Goal: Information Seeking & Learning: Learn about a topic

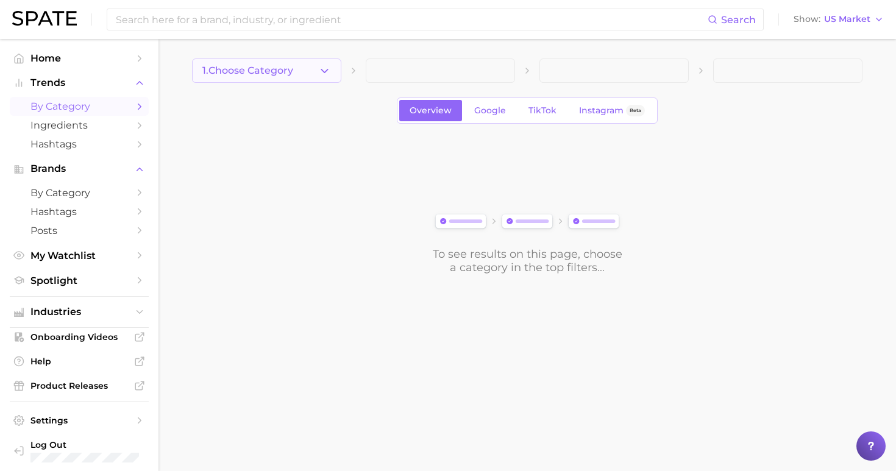
click at [281, 63] on button "1. Choose Category" at bounding box center [266, 70] width 149 height 24
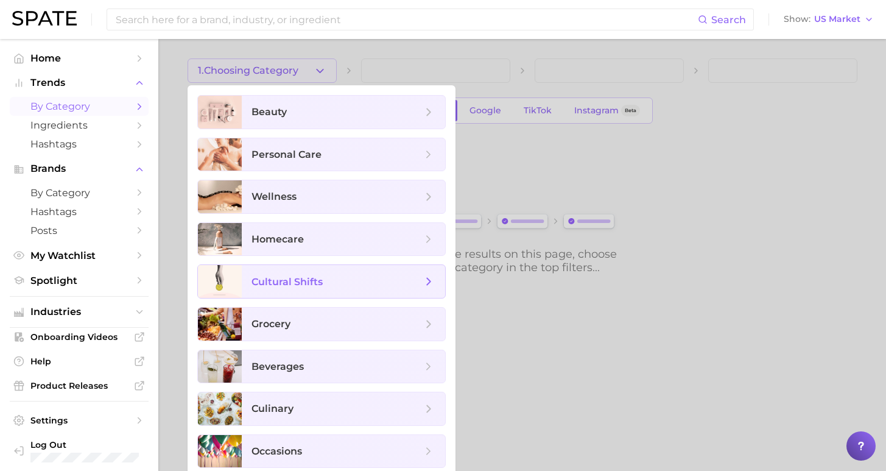
scroll to position [7, 0]
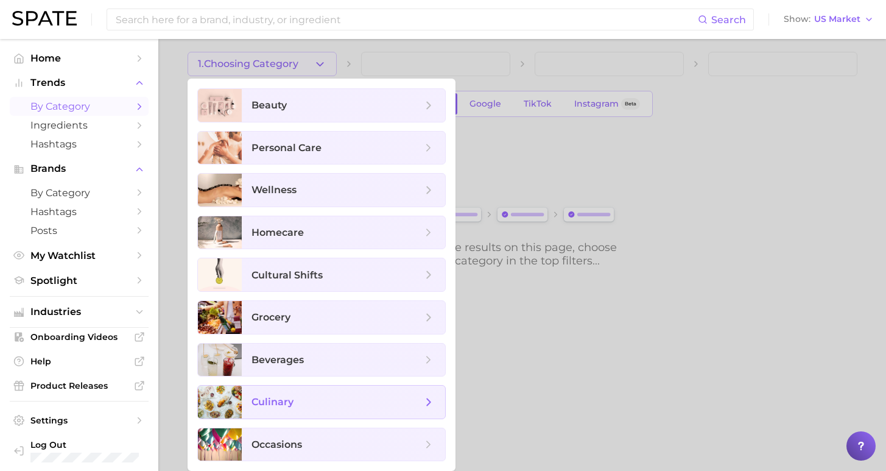
click at [367, 411] on span "culinary" at bounding box center [343, 402] width 203 height 33
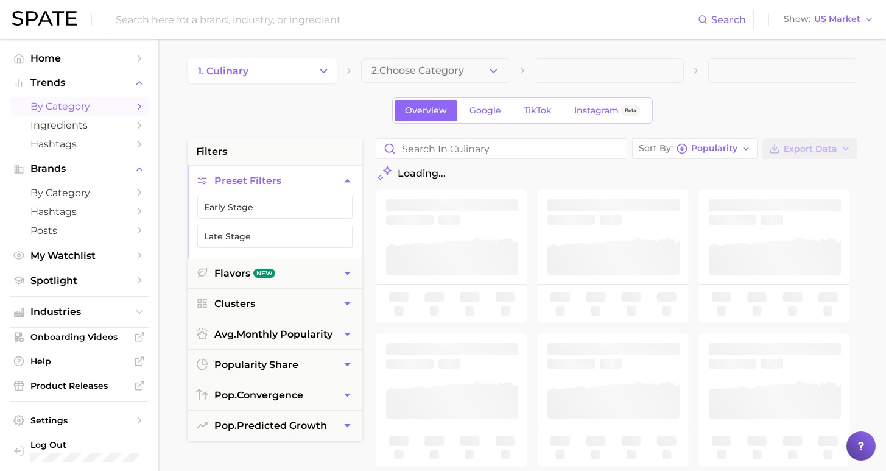
click at [436, 62] on button "2. Choose Category" at bounding box center [435, 70] width 149 height 24
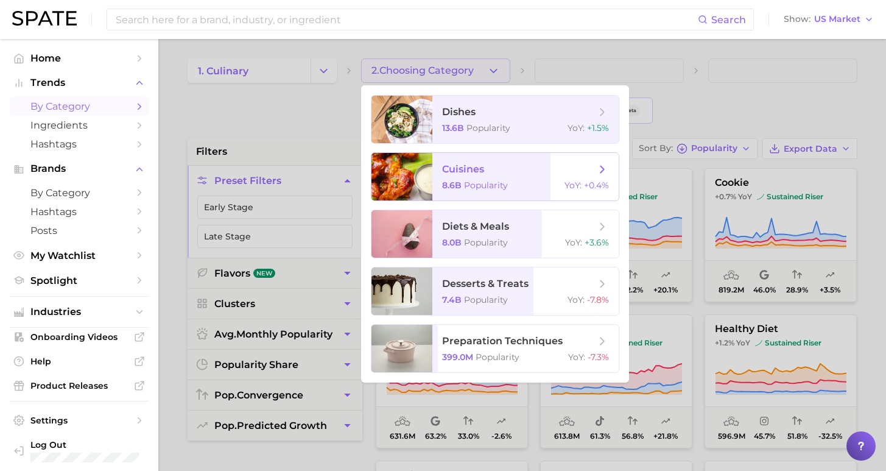
click at [451, 179] on span "cuisines 8.6b Popularity YoY : +0.4%" at bounding box center [526, 177] width 186 height 48
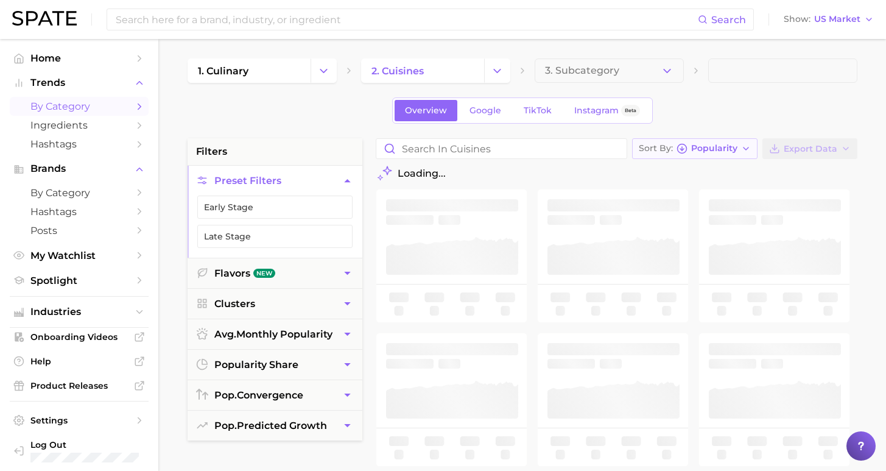
click at [743, 151] on button "Sort By Popularity" at bounding box center [695, 148] width 126 height 21
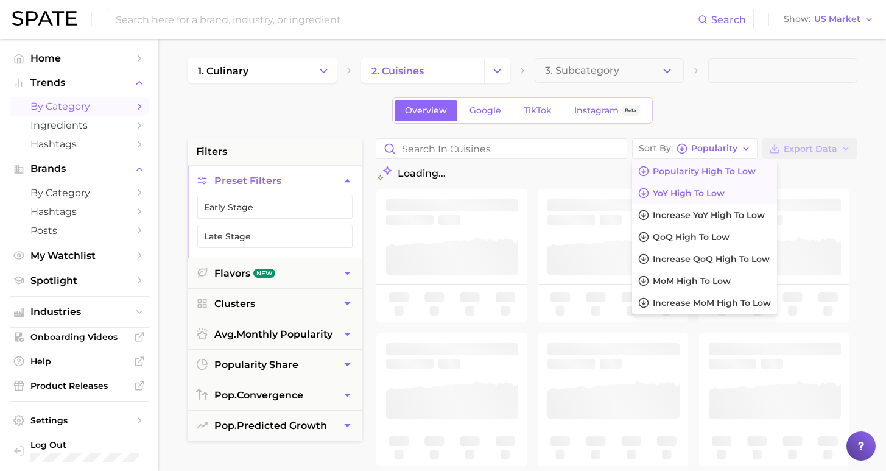
click at [727, 200] on button "YoY high to low" at bounding box center [704, 193] width 145 height 22
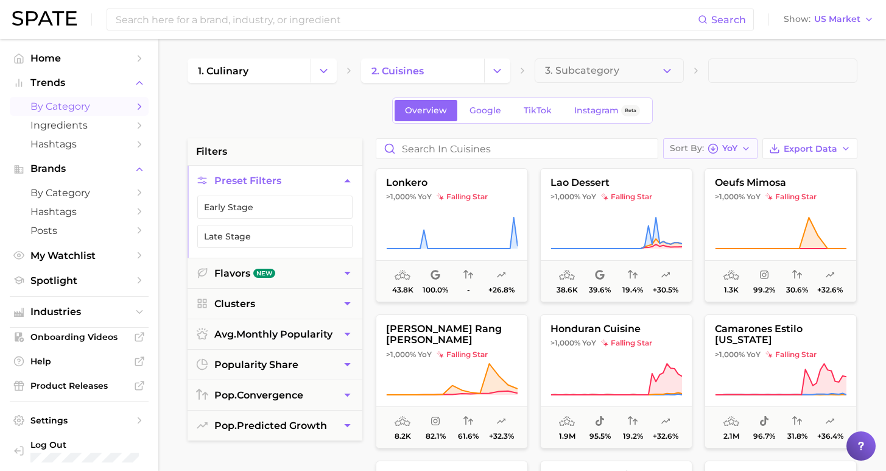
click at [738, 147] on span "YoY" at bounding box center [730, 148] width 15 height 7
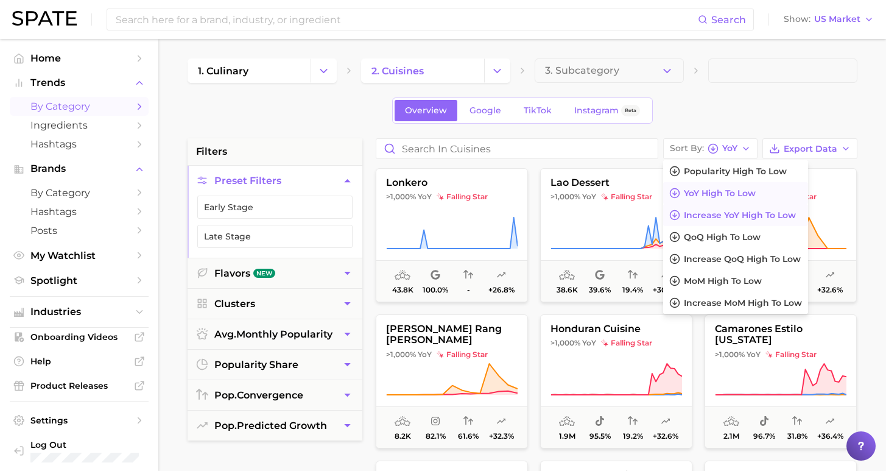
click at [708, 213] on span "Increase YoY high to low" at bounding box center [740, 215] width 112 height 10
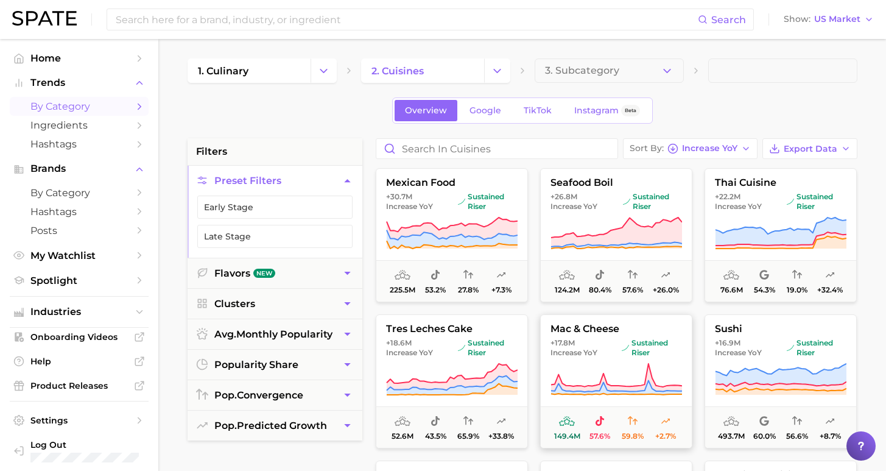
click at [572, 343] on span "+17.8m" at bounding box center [563, 342] width 24 height 9
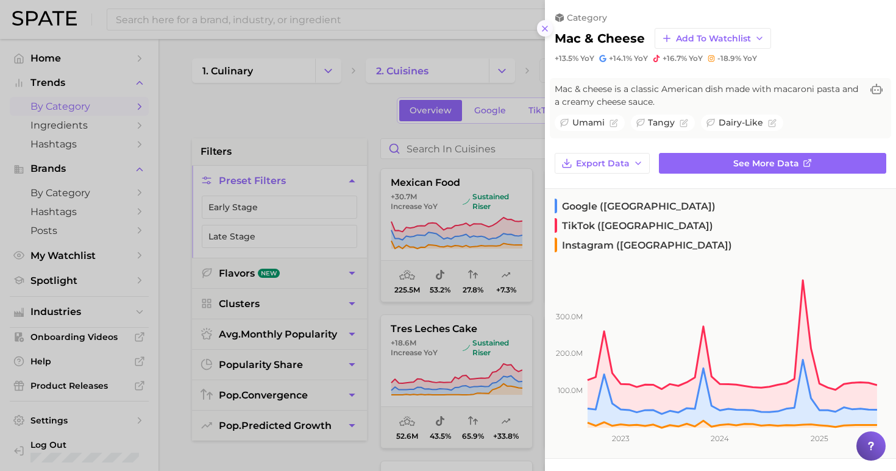
click at [543, 27] on icon at bounding box center [545, 29] width 10 height 10
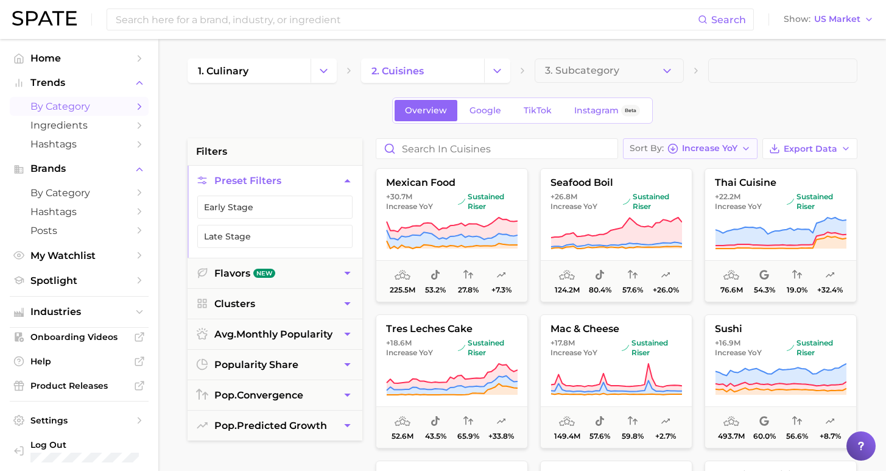
click at [705, 145] on span "Increase YoY" at bounding box center [709, 148] width 55 height 7
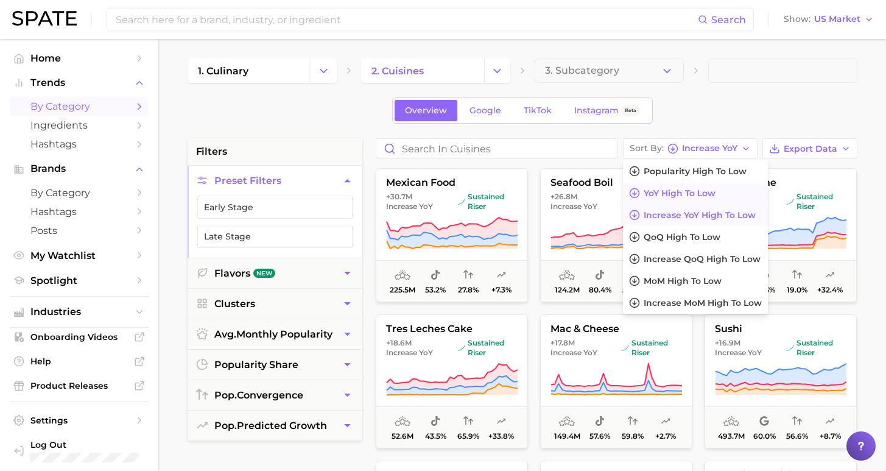
click at [714, 199] on button "YoY high to low" at bounding box center [695, 193] width 145 height 22
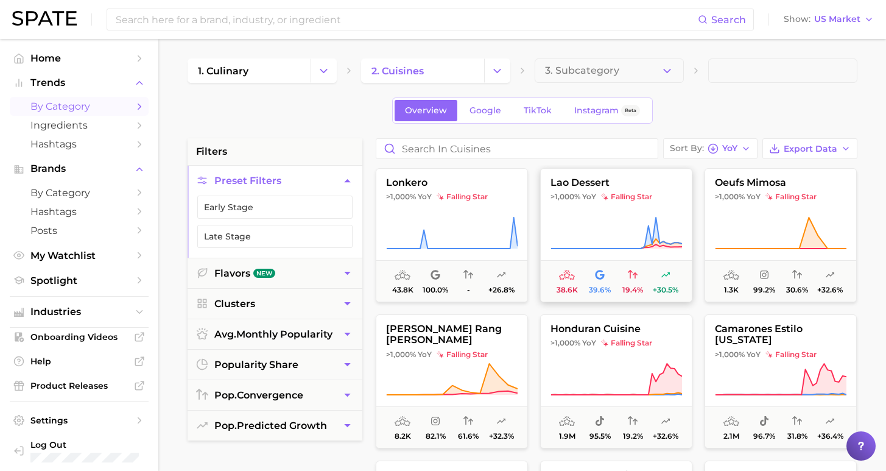
click at [667, 211] on button "lao dessert >1,000% YoY falling star 38.6k 39.6% 19.4% +30.5%" at bounding box center [616, 235] width 152 height 134
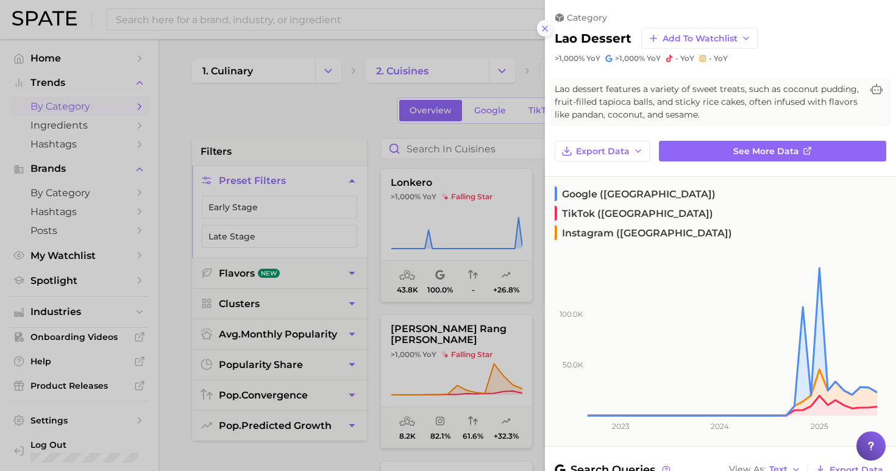
click at [543, 26] on icon at bounding box center [545, 29] width 10 height 10
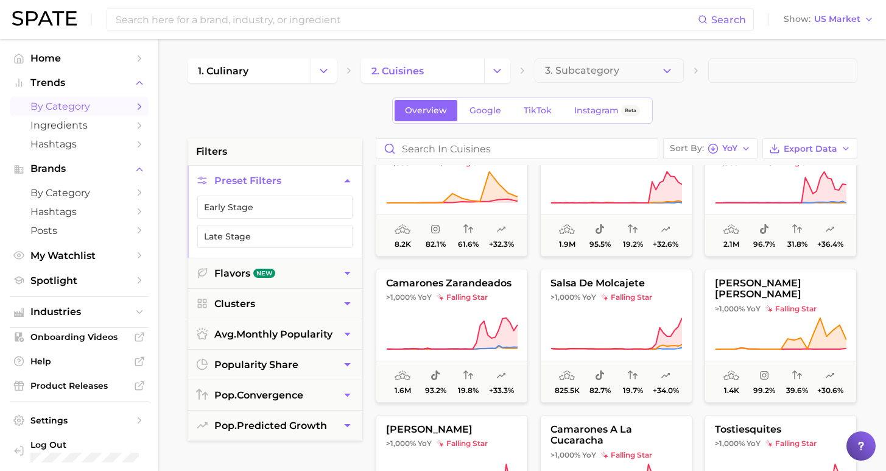
scroll to position [194, 0]
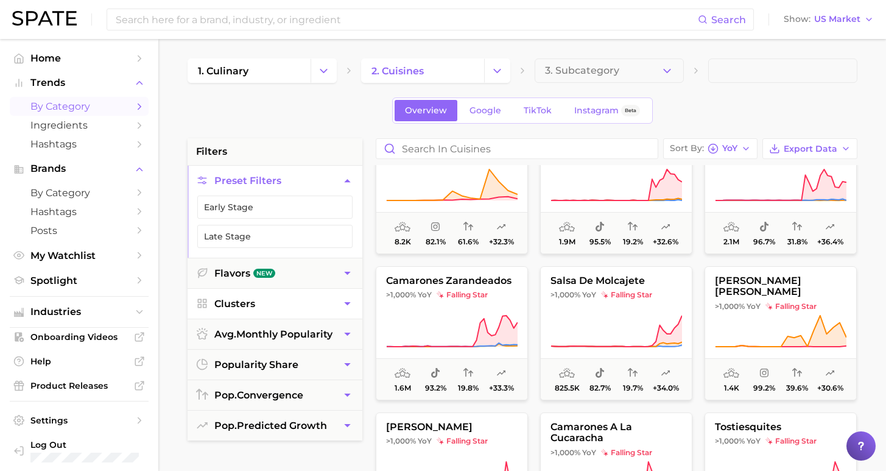
click at [280, 303] on button "Clusters" at bounding box center [275, 304] width 175 height 30
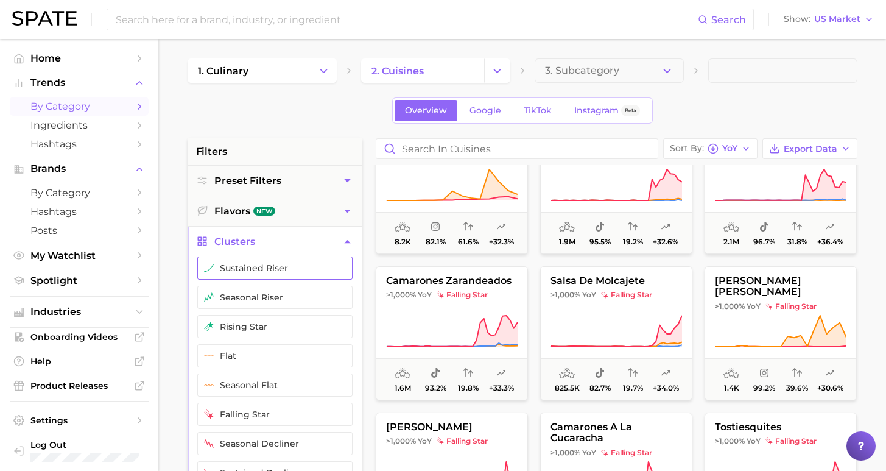
click at [269, 274] on button "sustained riser" at bounding box center [274, 267] width 155 height 23
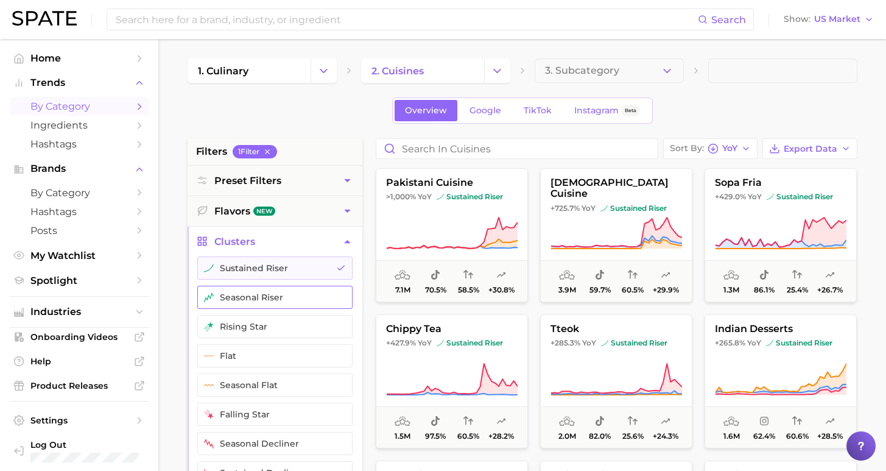
click at [263, 289] on button "seasonal riser" at bounding box center [274, 297] width 155 height 23
drag, startPoint x: 261, startPoint y: 316, endPoint x: 266, endPoint y: 311, distance: 7.8
click at [261, 317] on button "rising star" at bounding box center [274, 326] width 155 height 23
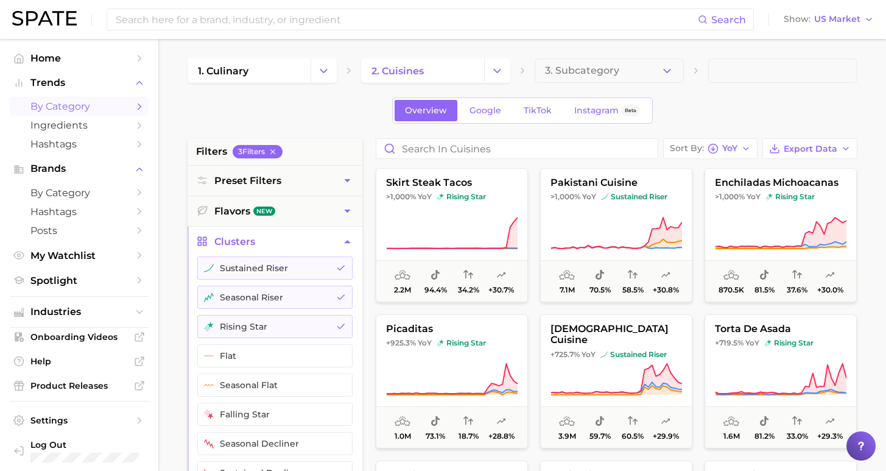
click at [783, 98] on div "Overview Google TikTok Instagram Beta" at bounding box center [523, 110] width 670 height 26
click at [802, 217] on icon at bounding box center [781, 233] width 132 height 34
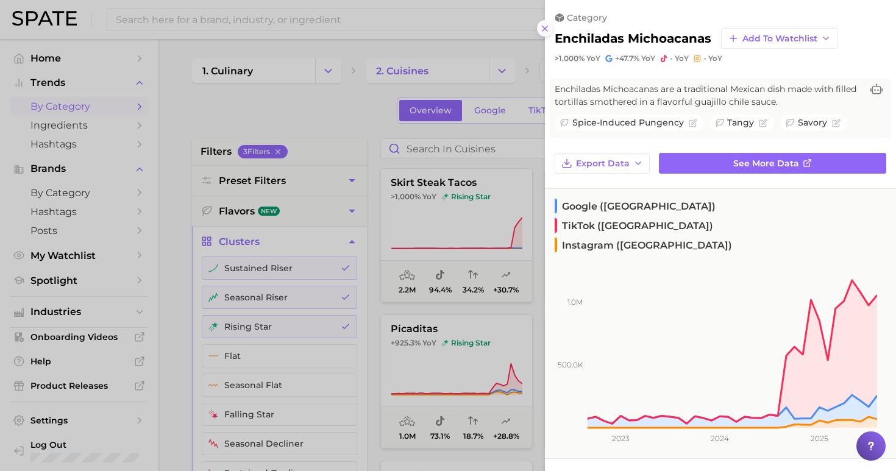
click at [545, 24] on icon at bounding box center [545, 29] width 10 height 10
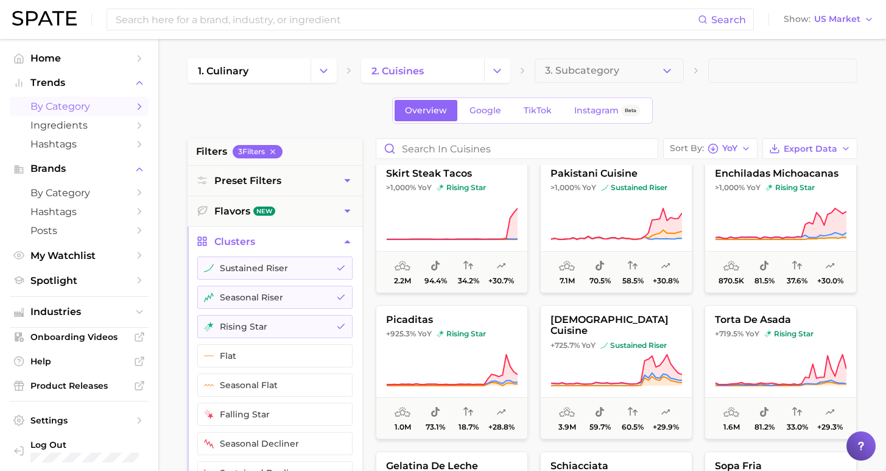
scroll to position [21, 0]
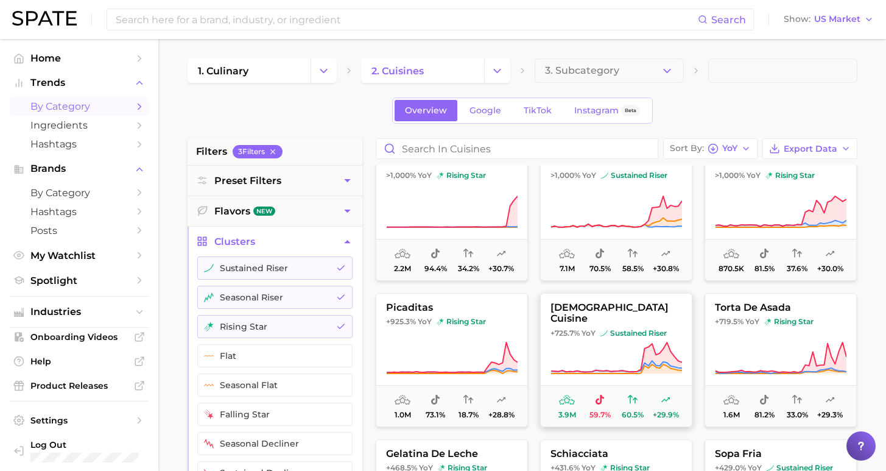
click at [666, 339] on button "[DEMOGRAPHIC_DATA] cuisine +725.7% YoY sustained riser 3.9m 59.7% 60.5% +29.9%" at bounding box center [616, 360] width 152 height 134
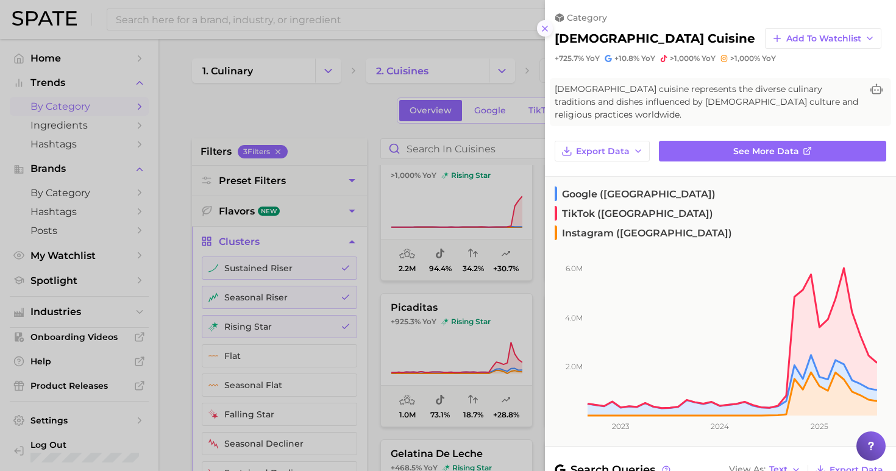
click at [547, 24] on icon at bounding box center [545, 29] width 10 height 10
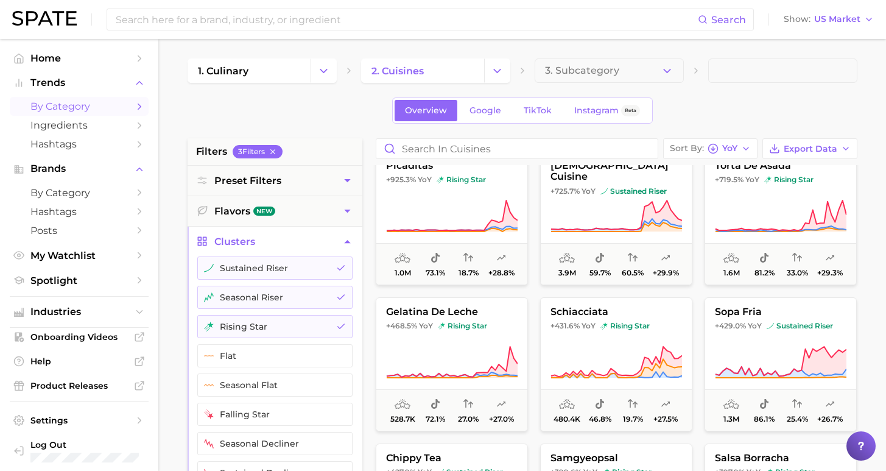
scroll to position [0, 0]
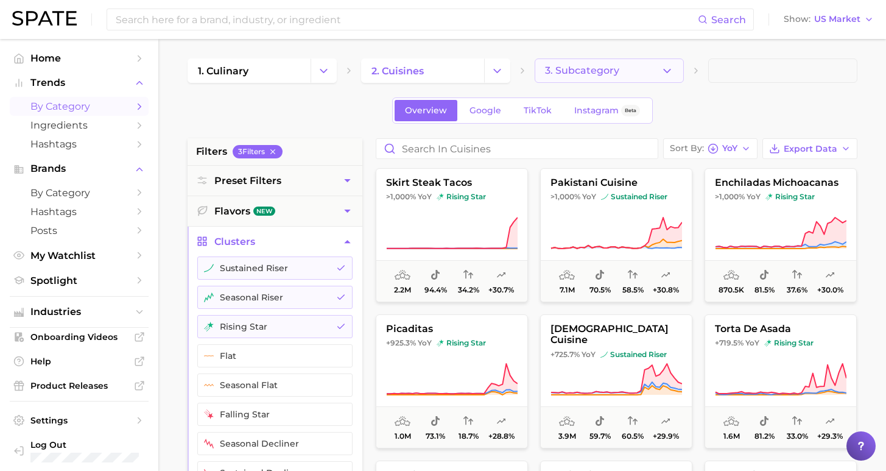
click at [615, 62] on button "3. Subcategory" at bounding box center [609, 70] width 149 height 24
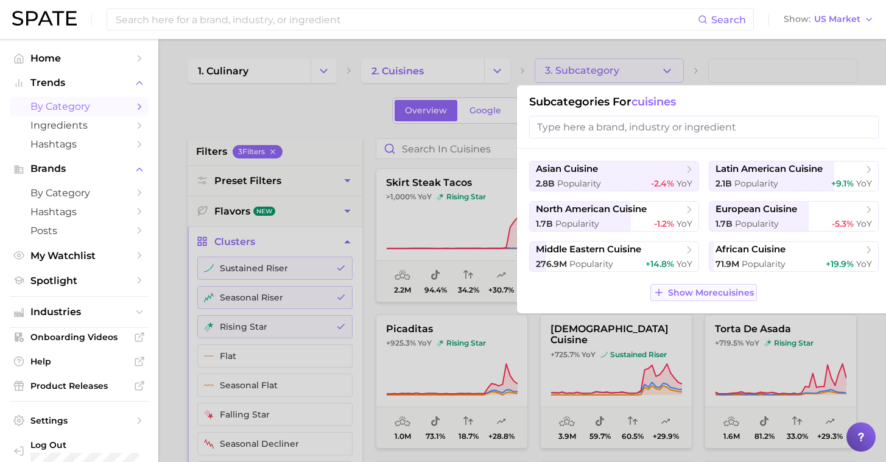
click at [685, 295] on span "Show More cuisines" at bounding box center [711, 293] width 86 height 10
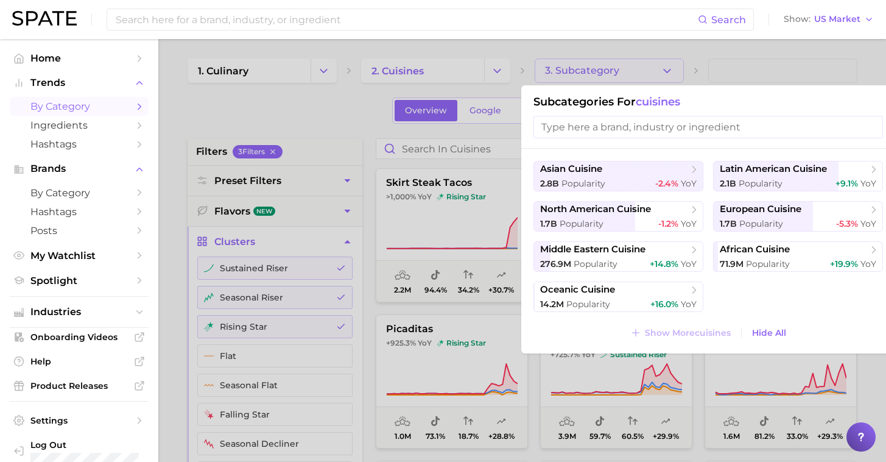
click at [295, 105] on div at bounding box center [443, 231] width 886 height 462
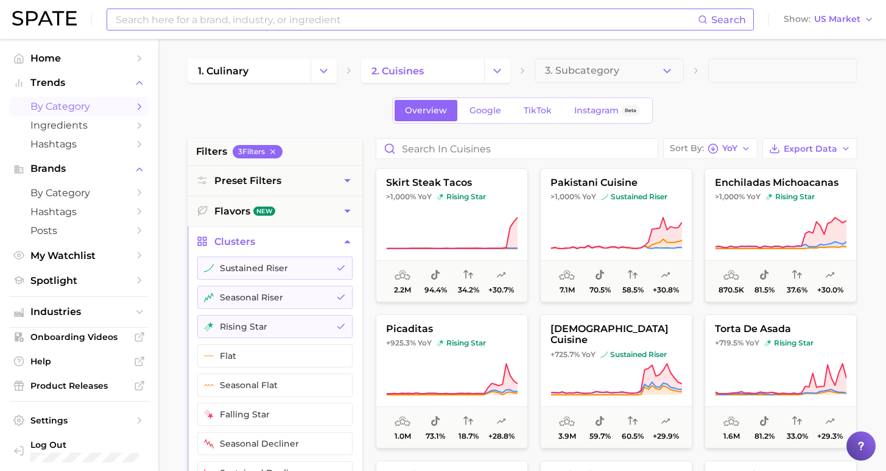
click at [359, 12] on input at bounding box center [407, 19] width 584 height 21
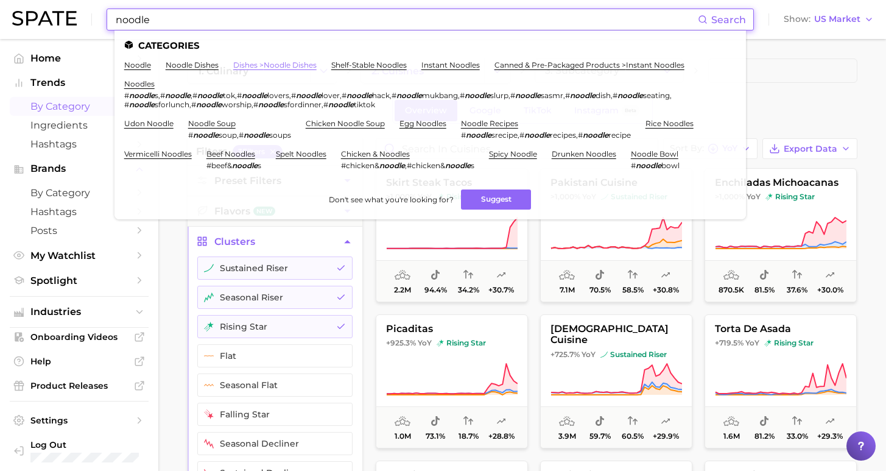
type input "noodle"
click at [238, 66] on link "dishes > noodle dishes" at bounding box center [274, 64] width 83 height 9
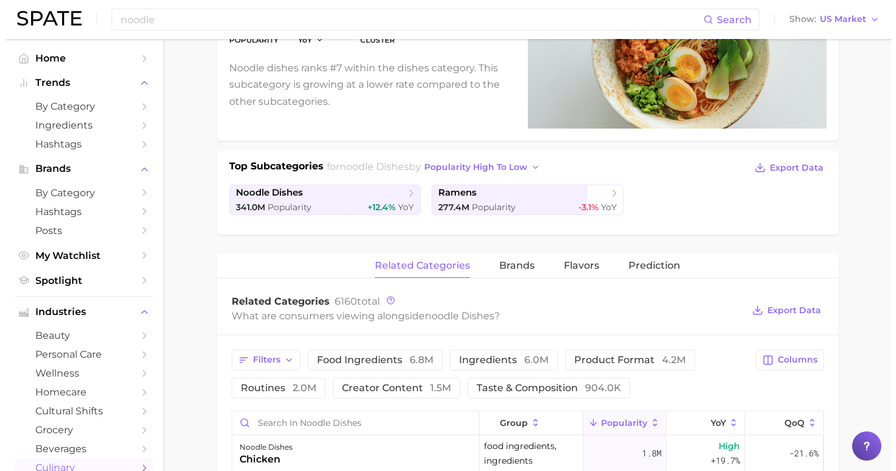
scroll to position [413, 0]
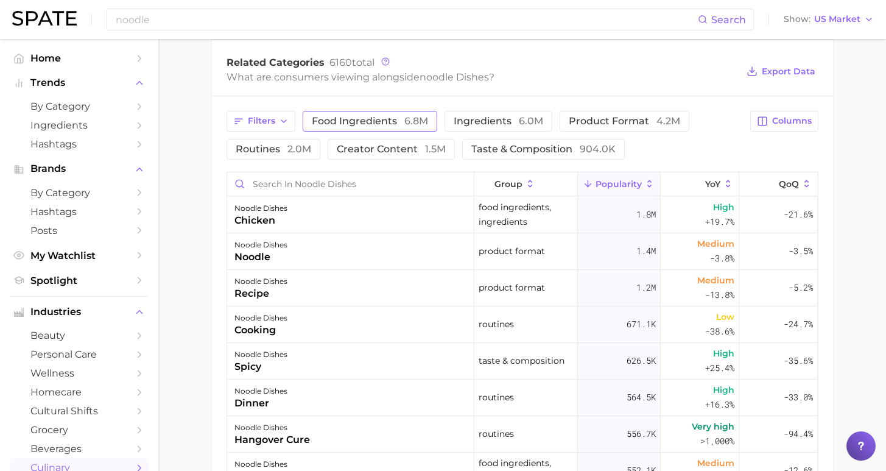
click at [386, 123] on span "food ingredients 6.8m" at bounding box center [370, 121] width 116 height 10
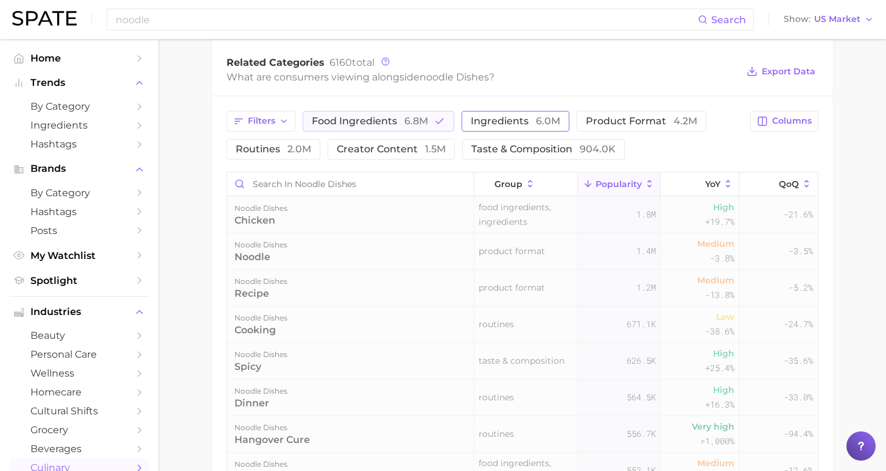
click at [462, 119] on button "ingredients 6.0m" at bounding box center [516, 121] width 108 height 21
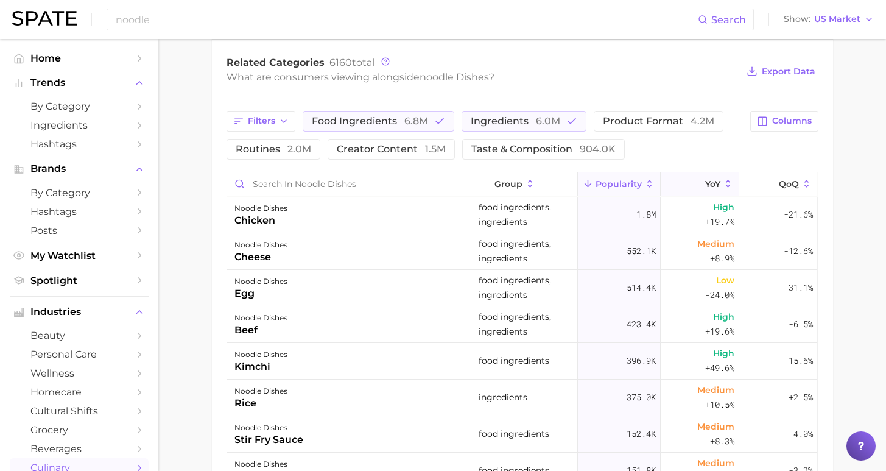
click at [705, 180] on span "YoY" at bounding box center [712, 184] width 15 height 10
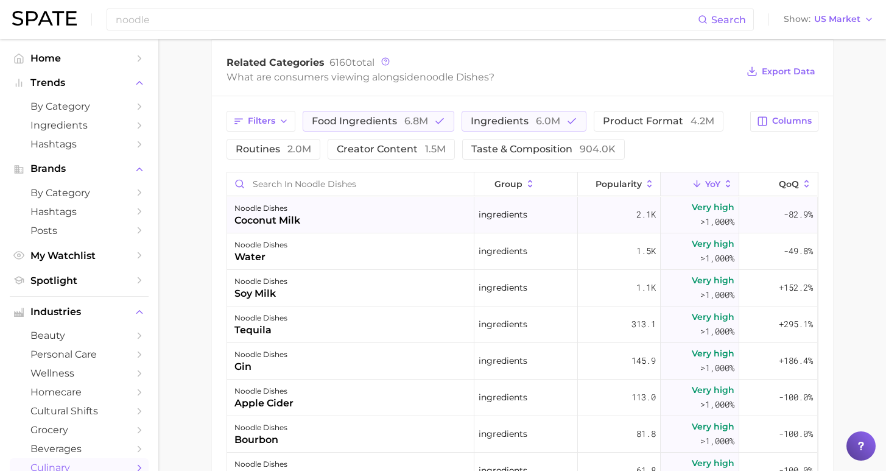
click at [309, 216] on div "noodle dishes coconut milk" at bounding box center [350, 215] width 247 height 37
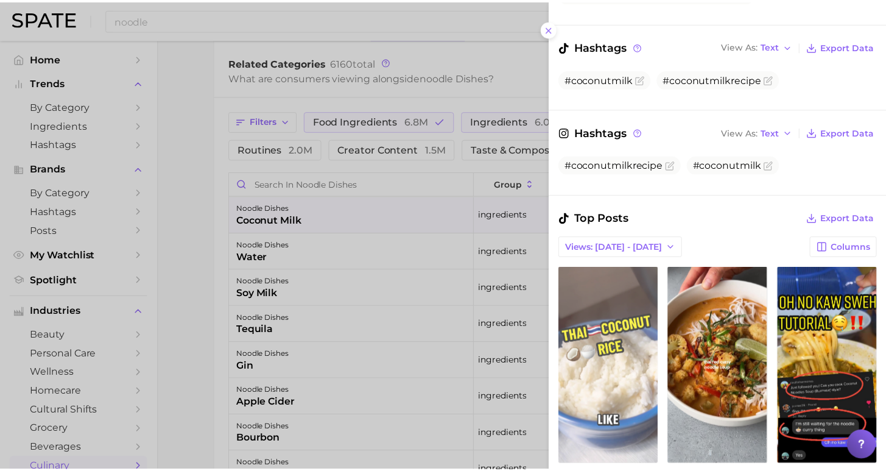
scroll to position [369, 0]
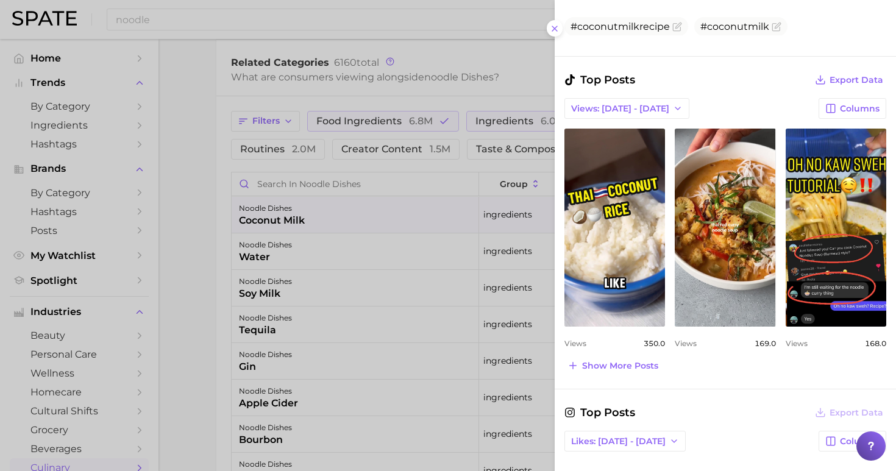
click at [553, 24] on icon at bounding box center [555, 29] width 10 height 10
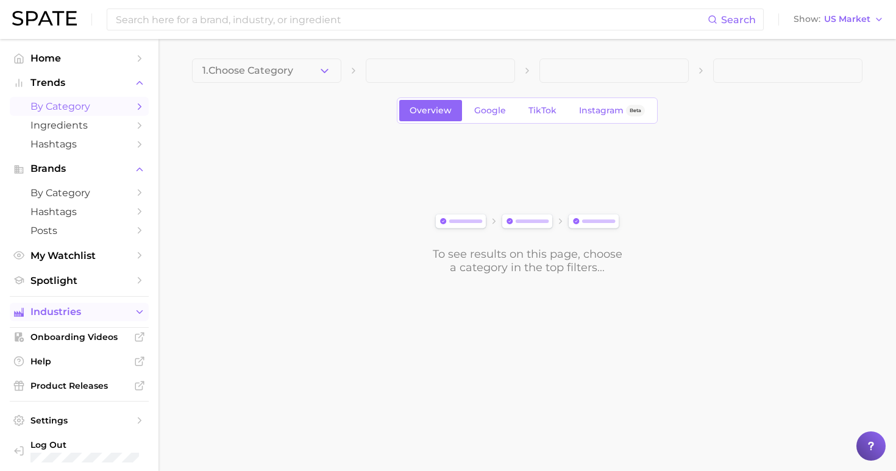
click at [98, 306] on span "Industries" at bounding box center [78, 311] width 97 height 11
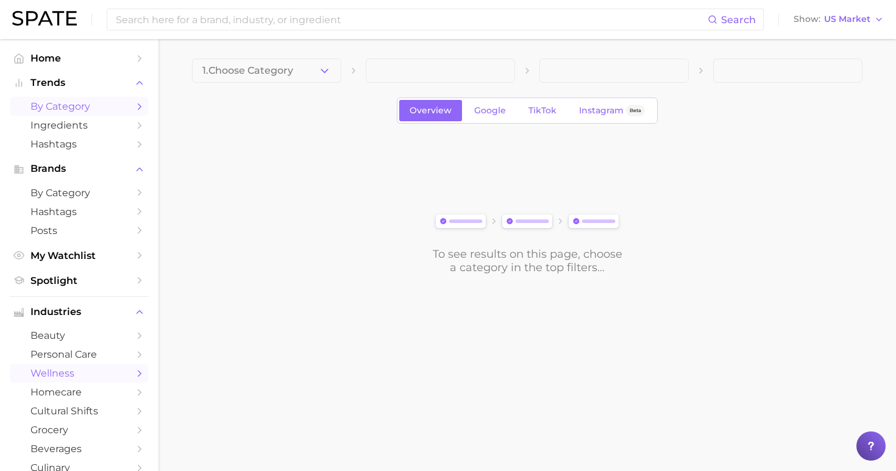
click at [98, 370] on span "wellness" at bounding box center [78, 373] width 97 height 12
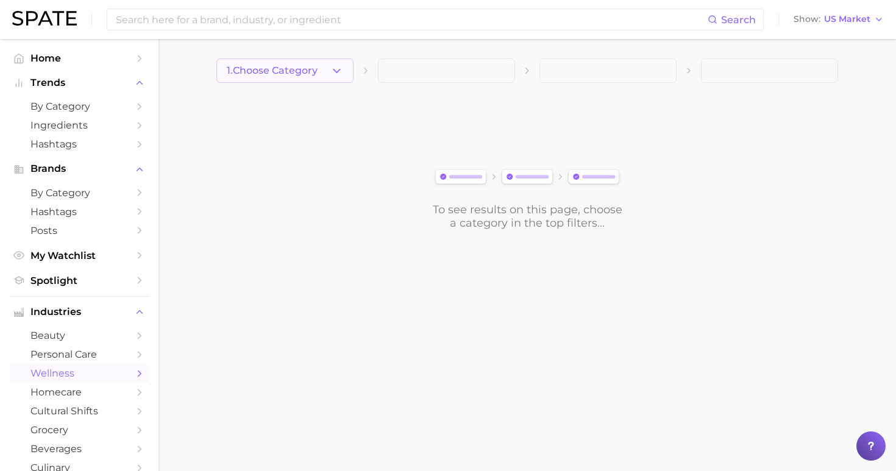
click at [303, 61] on button "1. Choose Category" at bounding box center [284, 70] width 137 height 24
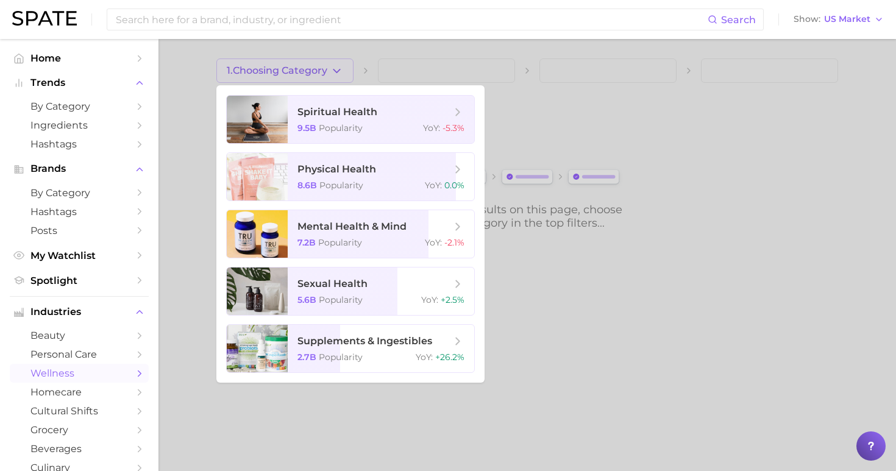
click at [175, 86] on div at bounding box center [448, 235] width 896 height 471
